Goal: Book appointment/travel/reservation

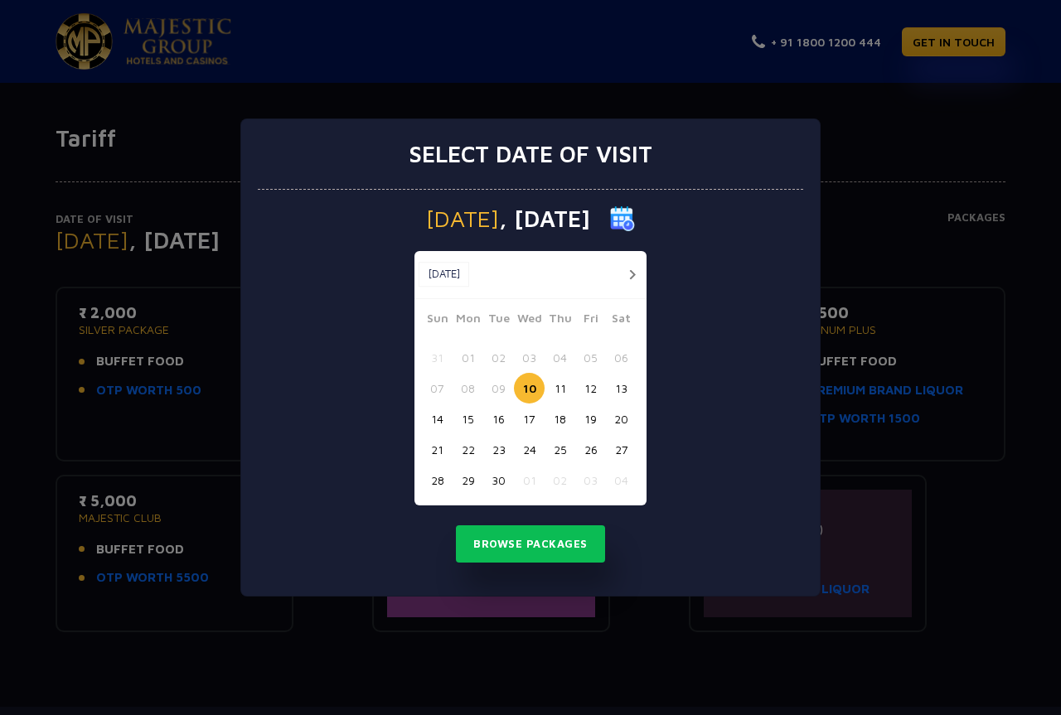
click at [357, 376] on div "[DATE] [DATE] [DATE] Sun Mon Tue Wed Thu Fri Sat 31 01 02 03 04 05 06 07 08 09 …" at bounding box center [530, 393] width 545 height 407
click at [520, 546] on button "Browse Packages" at bounding box center [530, 545] width 149 height 38
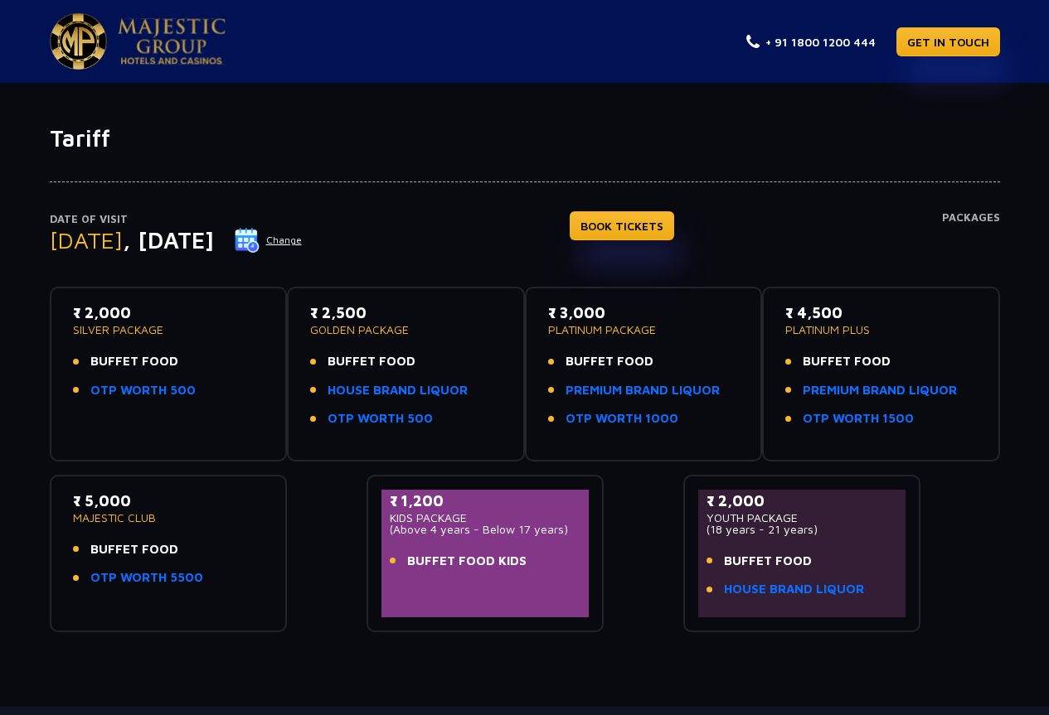
click at [674, 243] on h4 "BOOK TICKETS" at bounding box center [621, 249] width 104 height 76
click at [674, 229] on link "BOOK TICKETS" at bounding box center [621, 225] width 104 height 29
click at [370, 390] on link "HOUSE BRAND LIQUOR" at bounding box center [397, 390] width 140 height 19
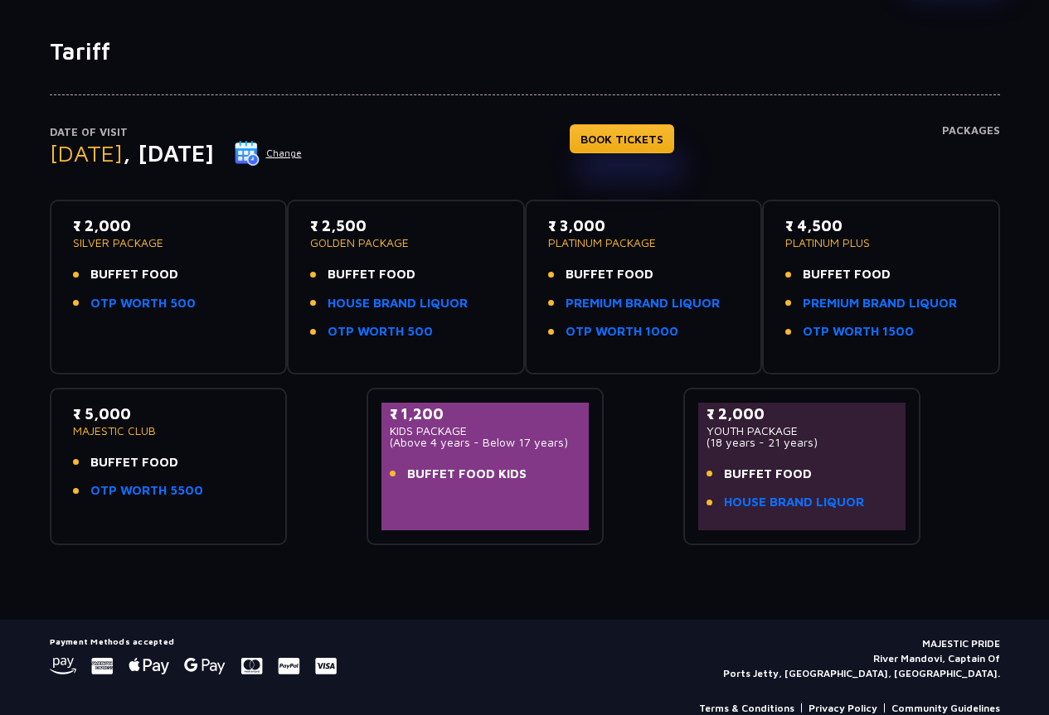
scroll to position [117, 0]
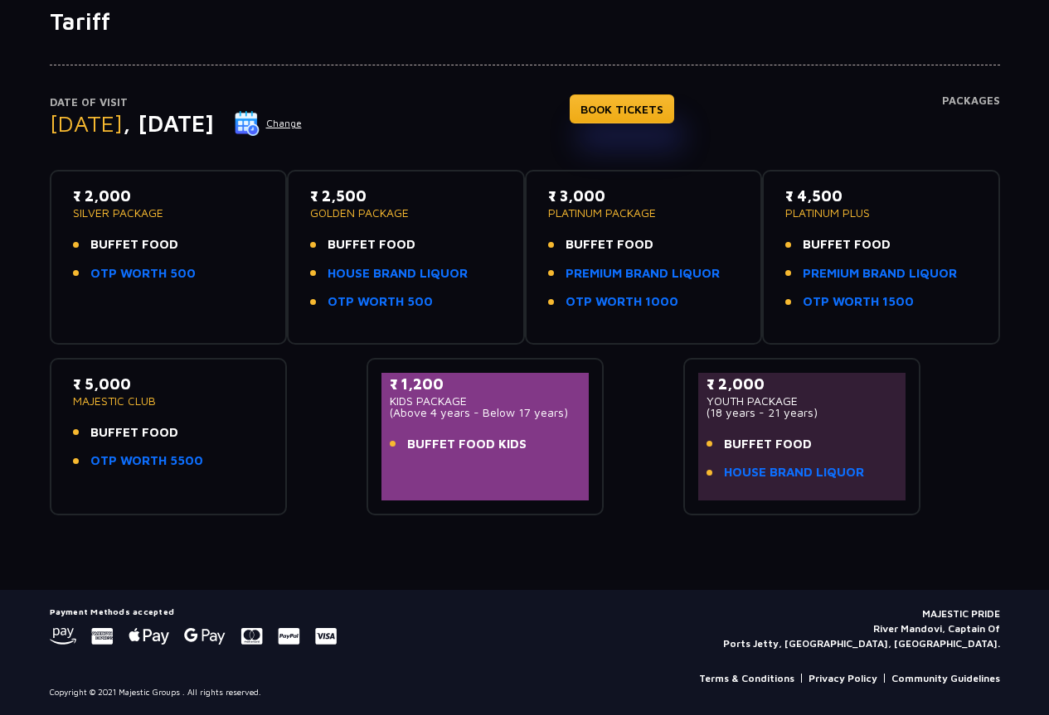
click at [303, 118] on button "Change" at bounding box center [268, 123] width 69 height 27
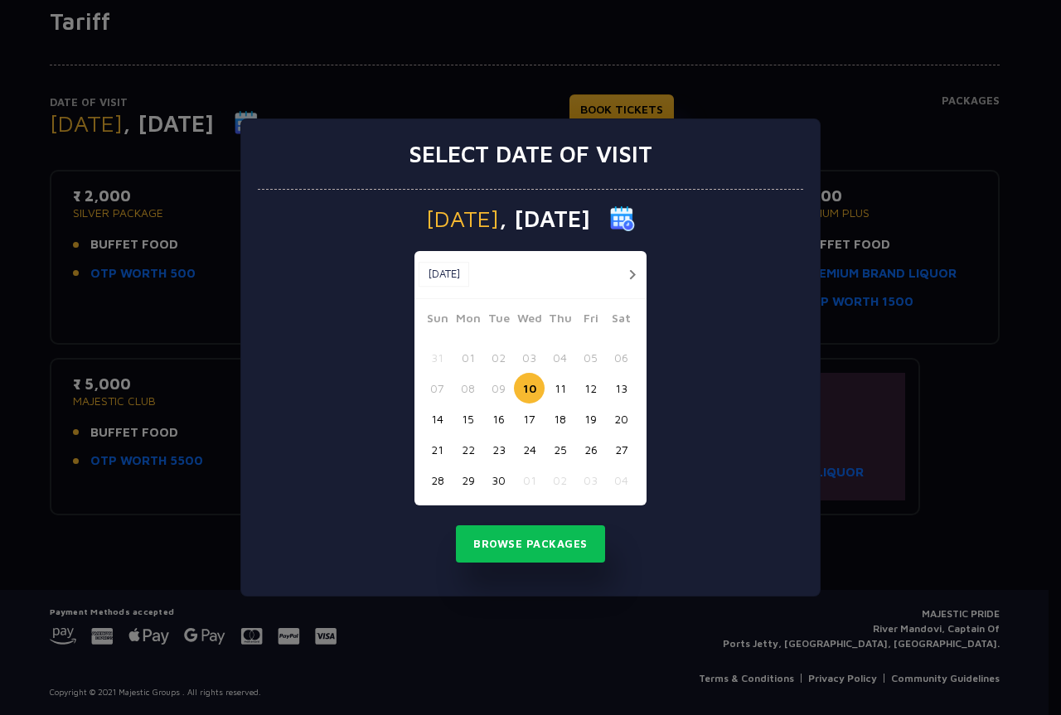
click at [626, 277] on button "button" at bounding box center [632, 274] width 21 height 21
click at [530, 448] on button "22" at bounding box center [529, 449] width 31 height 31
click at [547, 544] on button "Browse Packages" at bounding box center [530, 545] width 149 height 38
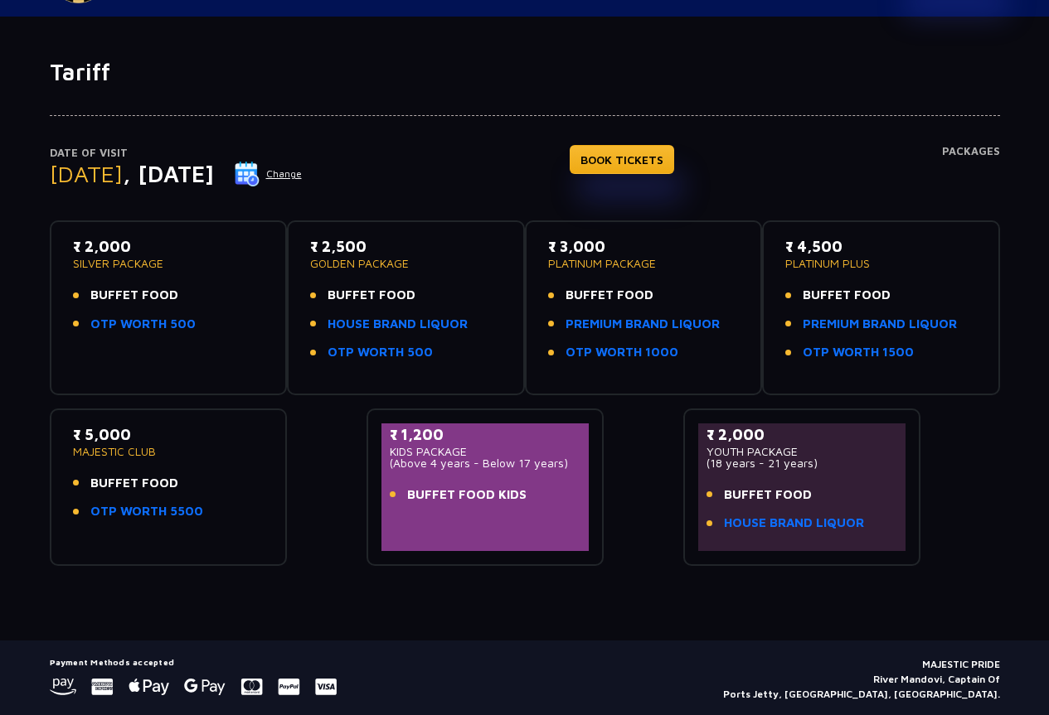
scroll to position [0, 0]
